Goal: Task Accomplishment & Management: Manage account settings

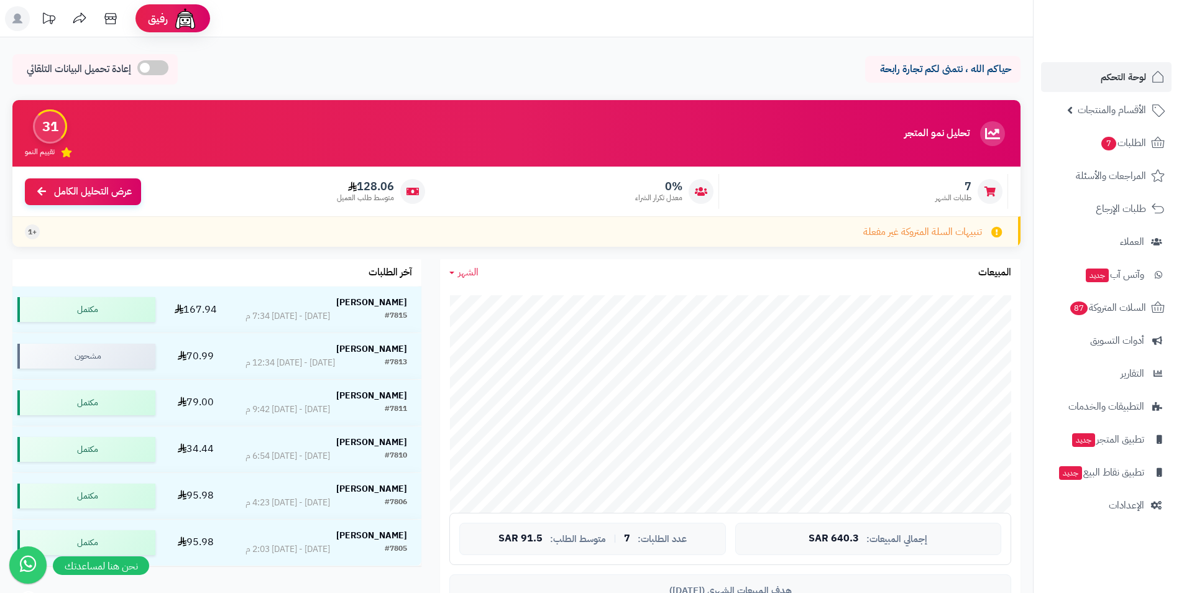
click at [1142, 68] on link "لوحة التحكم" at bounding box center [1106, 77] width 131 height 30
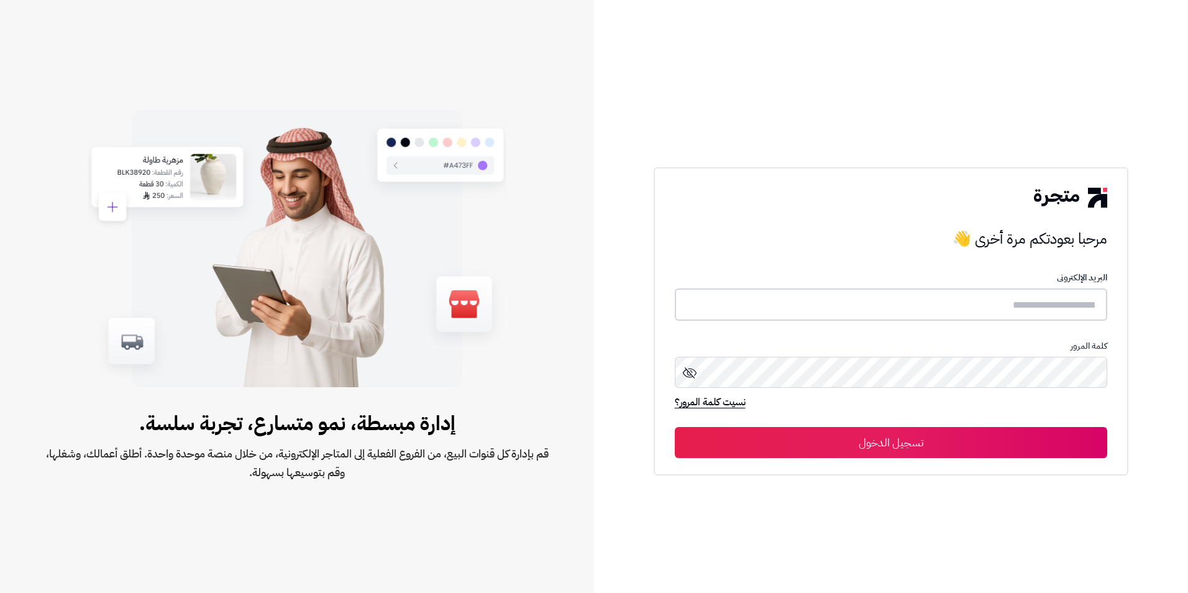
type input "**********"
click at [1050, 436] on button "تسجيل الدخول" at bounding box center [891, 441] width 433 height 31
